Goal: Navigation & Orientation: Understand site structure

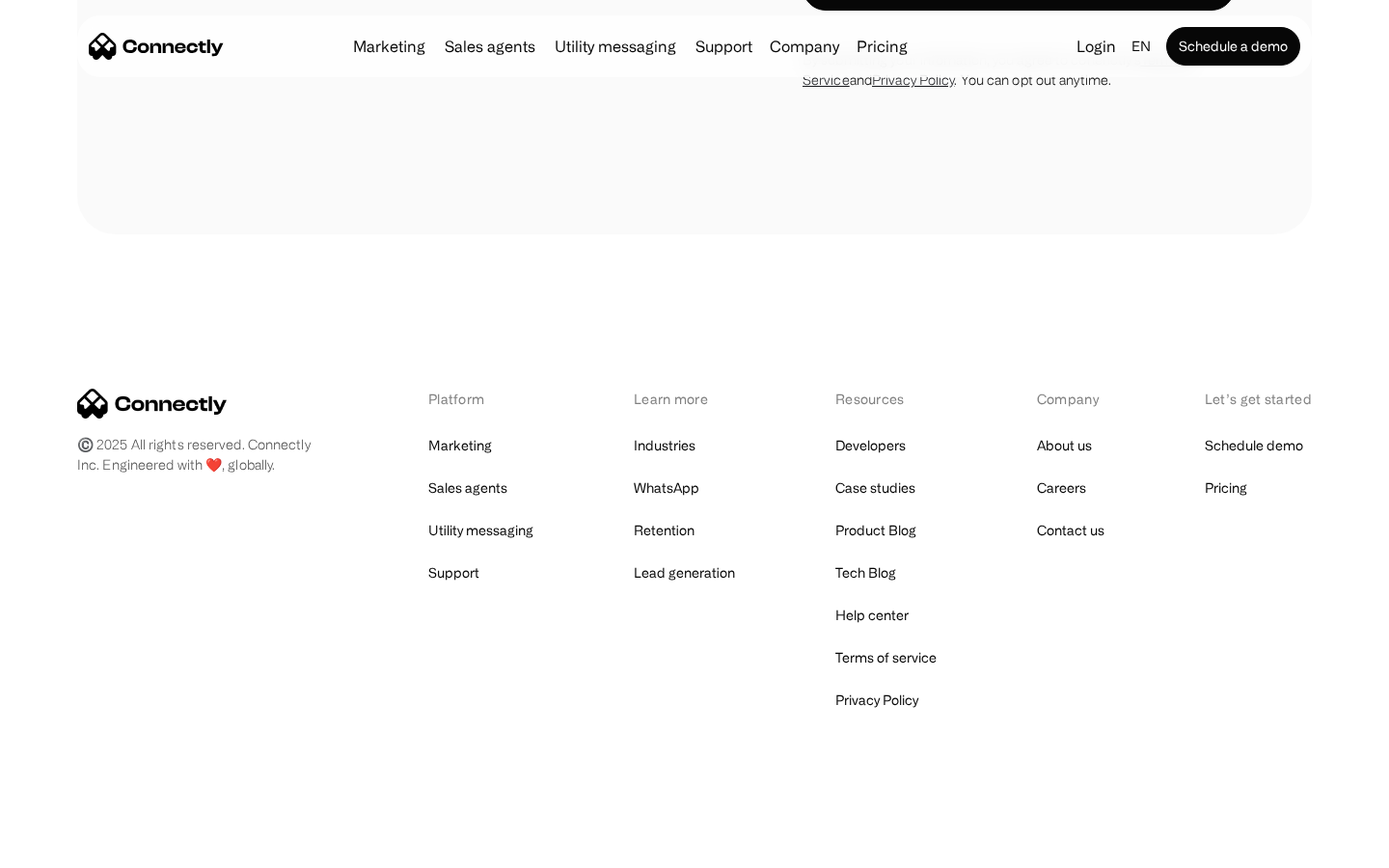
scroll to position [6864, 0]
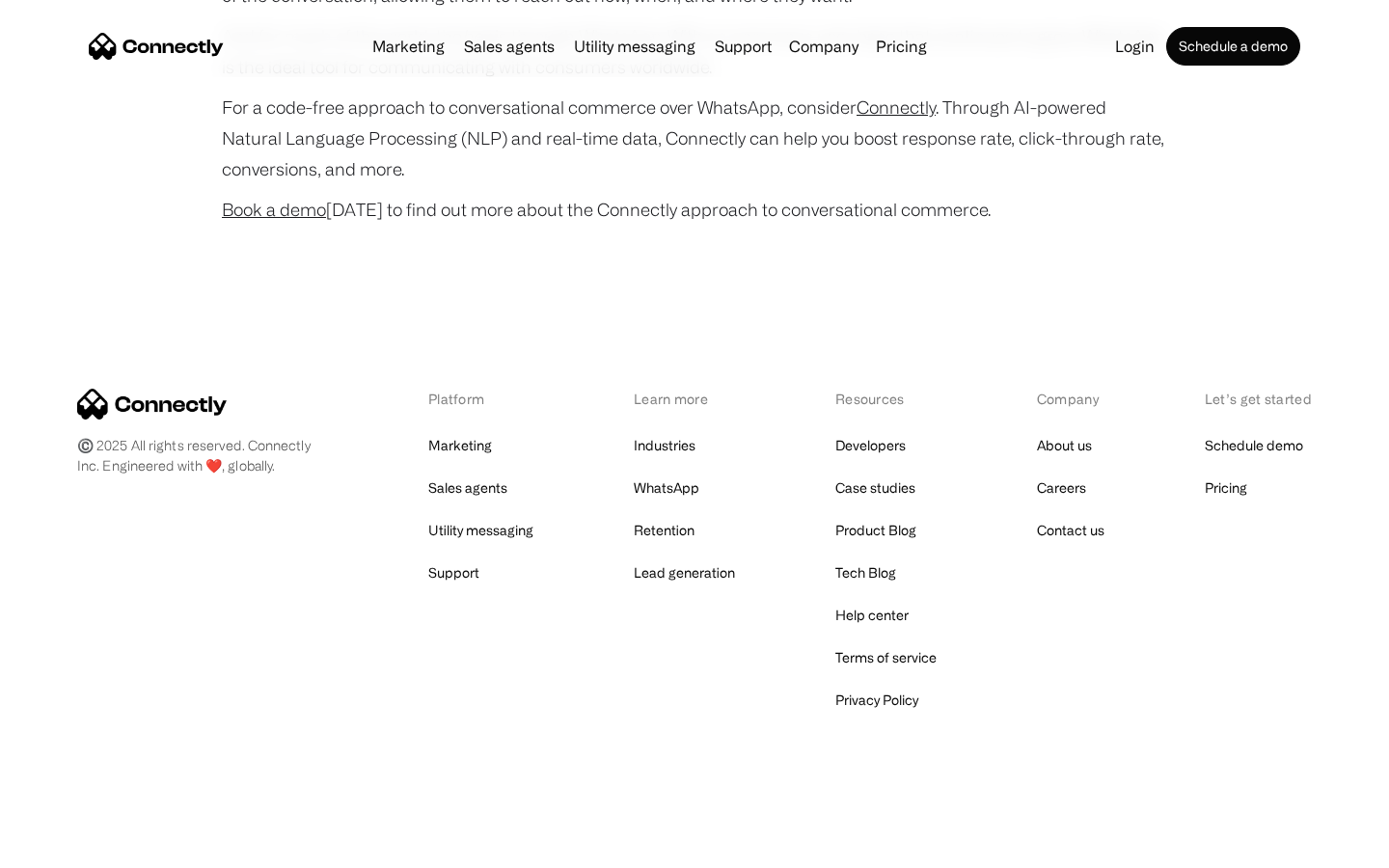
scroll to position [7624, 0]
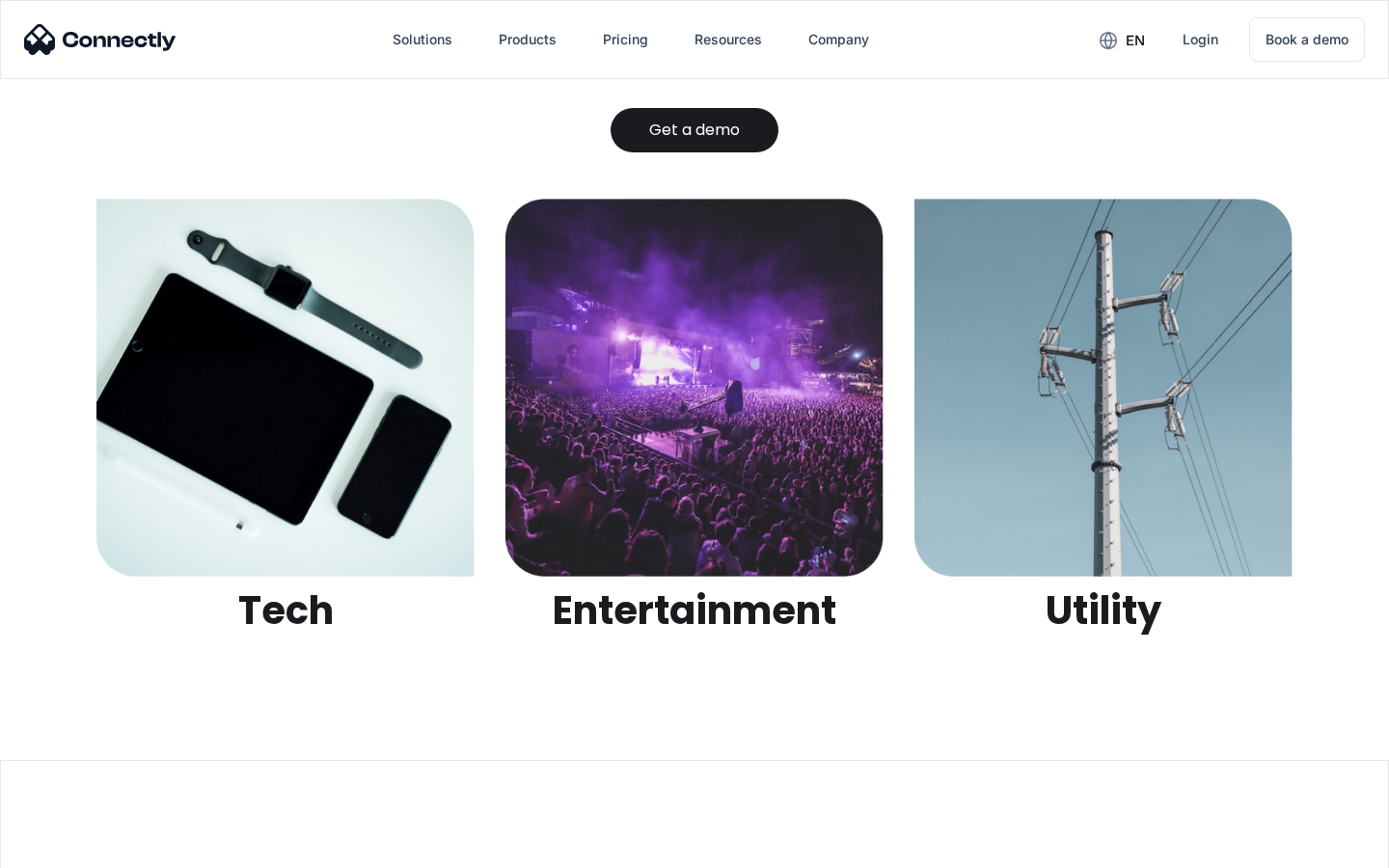
scroll to position [6086, 0]
